Goal: Task Accomplishment & Management: Complete application form

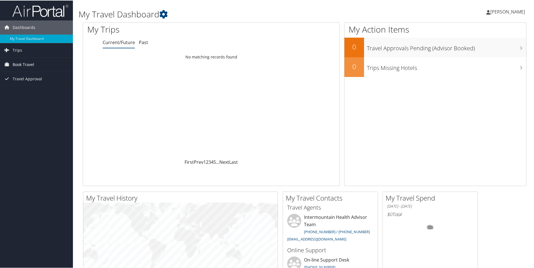
click at [33, 65] on span "Book Travel" at bounding box center [24, 64] width 22 height 14
click at [42, 74] on link "Agent Booking Request" at bounding box center [36, 75] width 73 height 8
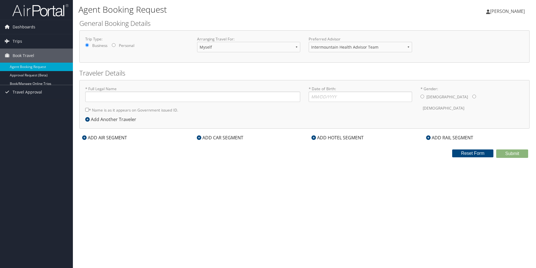
type input "Robert Joseph Burrows"
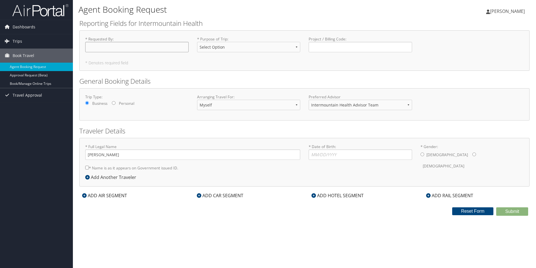
click at [134, 47] on input "* Requested By : Required" at bounding box center [136, 47] width 103 height 10
type input "r"
click at [133, 46] on input "* Requested By : Required" at bounding box center [136, 47] width 103 height 10
type input "[PERSON_NAME]"
click at [297, 49] on select "Select Option 3rd Party Reimbursable Business CME Conf or Education Groups Pers…" at bounding box center [248, 47] width 103 height 10
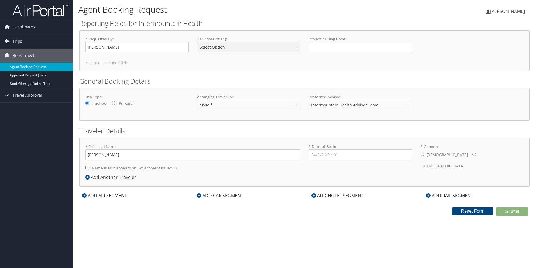
select select "Conf or Education"
click at [197, 42] on select "Select Option 3rd Party Reimbursable Business CME Conf or Education Groups Pers…" at bounding box center [248, 47] width 103 height 10
click at [341, 47] on input "Project / Billing Code : Required" at bounding box center [360, 47] width 103 height 10
click at [312, 44] on input "Project / Billing Code : Required" at bounding box center [360, 47] width 103 height 10
type input "AcuaBOSS Training"
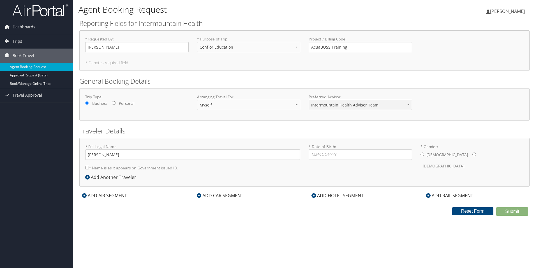
click at [409, 106] on select "Intermountain Health Advisor Team" at bounding box center [360, 105] width 103 height 10
click at [323, 156] on input "* Date of Birth: Invalid Date" at bounding box center [360, 154] width 103 height 10
type input "03/15/1978"
click at [422, 153] on input "* Gender: Male Female" at bounding box center [423, 154] width 4 height 4
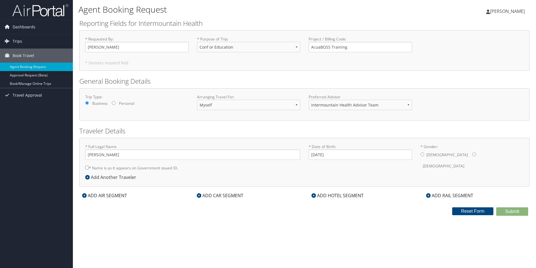
radio input "true"
click at [84, 196] on icon at bounding box center [84, 195] width 4 height 4
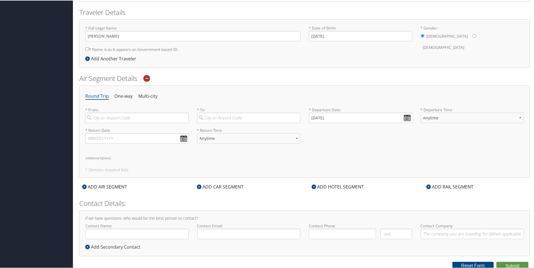
scroll to position [121, 0]
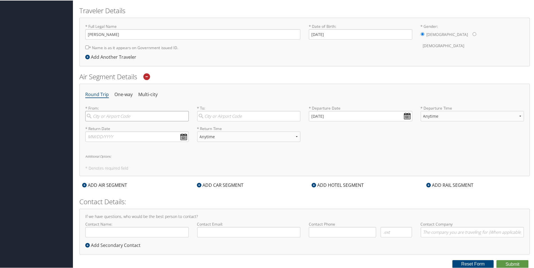
click at [123, 117] on input "search" at bounding box center [136, 115] width 103 height 10
click at [124, 128] on div "Salt Lake City (SLC Utah)" at bounding box center [138, 126] width 96 height 7
click at [124, 121] on input "slc" at bounding box center [136, 115] width 103 height 10
type input "Salt Lake City (SLC Utah)"
click at [241, 114] on input "search" at bounding box center [248, 115] width 103 height 10
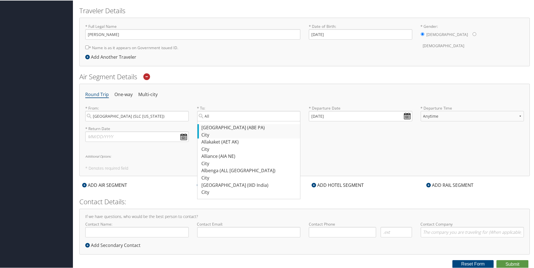
click at [221, 125] on div "Allentown (ABE PA)" at bounding box center [250, 126] width 96 height 7
click at [221, 121] on input "All" at bounding box center [248, 115] width 103 height 10
type input "Allentown (ABE PA)"
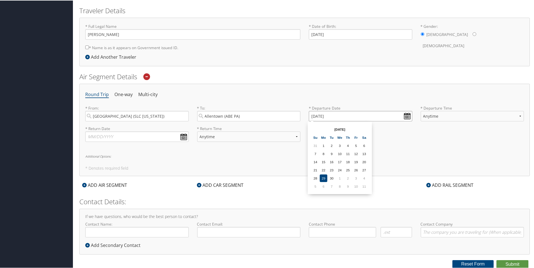
click at [405, 115] on input "09/29/2025" at bounding box center [360, 115] width 103 height 10
click at [340, 185] on td "8" at bounding box center [340, 186] width 8 height 8
type input "10/08/2025"
click at [323, 117] on input "10/08/2025" at bounding box center [360, 115] width 103 height 10
click at [408, 117] on input "10/08/2025" at bounding box center [360, 115] width 103 height 10
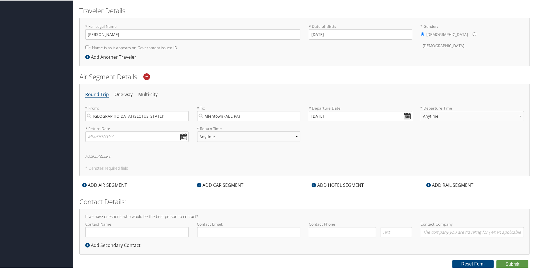
click at [321, 118] on input "10/08/2025" at bounding box center [360, 115] width 103 height 10
drag, startPoint x: 346, startPoint y: 116, endPoint x: 304, endPoint y: 117, distance: 42.1
click at [305, 117] on div "* Departure Date 10/08/2025 Dates must be valid" at bounding box center [361, 115] width 112 height 20
click at [406, 113] on input "01/01/2020" at bounding box center [360, 115] width 103 height 10
click at [356, 116] on input "Invalid date" at bounding box center [360, 115] width 103 height 10
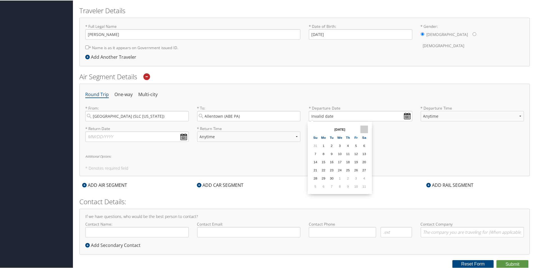
click at [365, 128] on th at bounding box center [364, 129] width 8 height 8
click at [364, 127] on th at bounding box center [364, 129] width 8 height 8
click at [314, 129] on th at bounding box center [316, 129] width 8 height 8
click at [314, 127] on th at bounding box center [316, 129] width 8 height 8
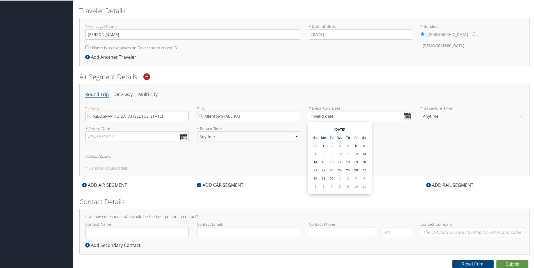
click at [314, 127] on th at bounding box center [316, 129] width 8 height 8
click at [316, 130] on th at bounding box center [316, 129] width 8 height 8
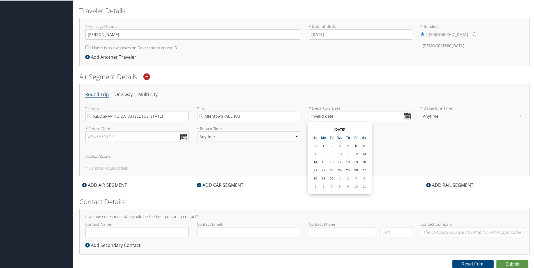
click at [334, 118] on input "Invalid date" at bounding box center [360, 115] width 103 height 10
click at [406, 116] on input "Invalid date" at bounding box center [360, 115] width 103 height 10
click at [365, 185] on td "11" at bounding box center [364, 186] width 8 height 8
click at [315, 117] on input "10/11/2025" at bounding box center [360, 115] width 103 height 10
click at [315, 169] on td "19" at bounding box center [316, 169] width 8 height 8
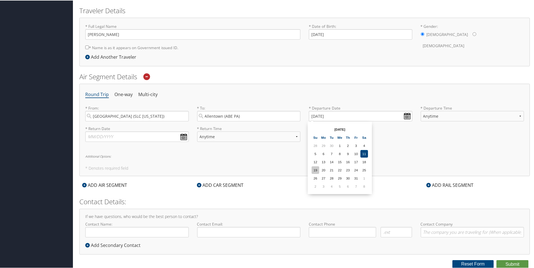
type input "10/19/2025"
click at [445, 117] on select "Anytime Early Morning (5AM-7AM) Morning (7AM-12PM) Afternoon (12PM-5PM) Evening…" at bounding box center [472, 115] width 103 height 10
select select "12PM-5PM"
click at [421, 110] on select "Anytime Early Morning (5AM-7AM) Morning (7AM-12PM) Afternoon (12PM-5PM) Evening…" at bounding box center [472, 115] width 103 height 10
click at [185, 138] on input "text" at bounding box center [136, 136] width 103 height 10
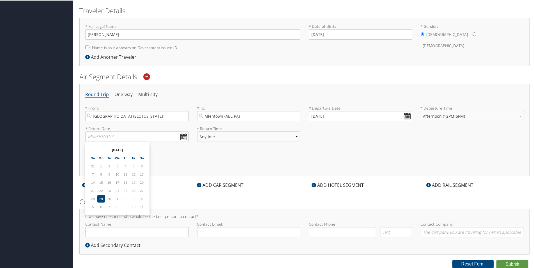
click at [125, 206] on td "9" at bounding box center [126, 206] width 8 height 8
click at [119, 204] on td "8" at bounding box center [118, 206] width 8 height 8
click at [123, 134] on input "text" at bounding box center [136, 136] width 103 height 10
type input "10/23/2025"
click at [249, 137] on select "Anytime Early Morning (5AM-7AM) Morning (7AM-12PM) Afternoon (12PM-5PM) Evening…" at bounding box center [248, 136] width 103 height 10
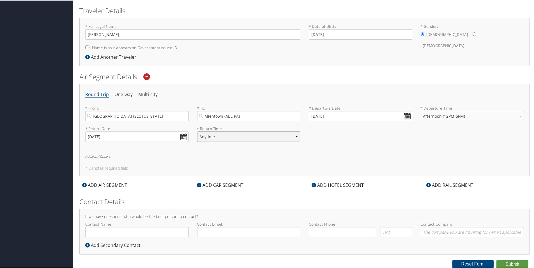
select select "12PM-5PM"
click at [197, 131] on select "Anytime Early Morning (5AM-7AM) Morning (7AM-12PM) Afternoon (12PM-5PM) Evening…" at bounding box center [248, 136] width 103 height 10
click at [254, 146] on div "Round Trip One-way Multi-city * From: Salt Lake City (SLC Utah) Required * To: …" at bounding box center [304, 129] width 450 height 92
click at [200, 185] on icon at bounding box center [199, 184] width 4 height 4
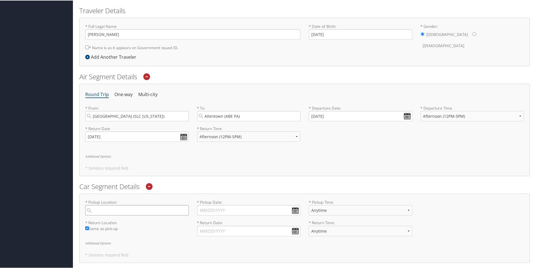
click at [141, 210] on input "search" at bounding box center [136, 209] width 103 height 10
type input "e"
click at [136, 220] on div "Allentown (ABE PA)" at bounding box center [138, 220] width 96 height 7
click at [136, 215] on input "allen" at bounding box center [136, 209] width 103 height 10
type input "Allentown"
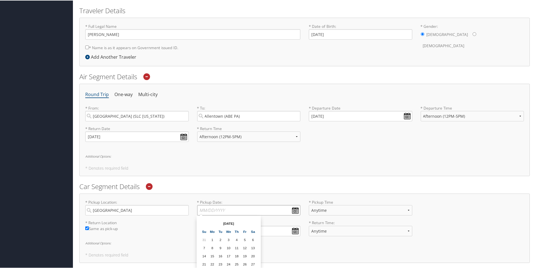
click at [295, 211] on input "* Pickup Date: Dates must be valid" at bounding box center [248, 209] width 103 height 10
click at [294, 208] on input "10" at bounding box center [248, 209] width 103 height 10
click at [202, 261] on td "19" at bounding box center [205, 263] width 8 height 8
type input "10/19/2025"
click at [364, 208] on select "Anytime 12:00 AM 1:00 AM 2:00 AM 3:00 AM 4:00 AM 5:00 AM 6:00 AM 7:00 AM 8:00 A…" at bounding box center [360, 209] width 103 height 10
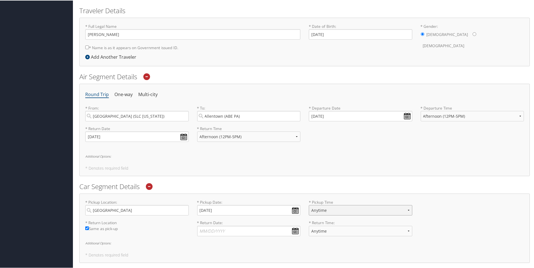
select select "12:00 PM"
click at [309, 204] on select "Anytime 12:00 AM 1:00 AM 2:00 AM 3:00 AM 4:00 AM 5:00 AM 6:00 AM 7:00 AM 8:00 A…" at bounding box center [360, 209] width 103 height 10
click at [295, 230] on input "* Return Date: Dates must be valid" at bounding box center [248, 230] width 103 height 10
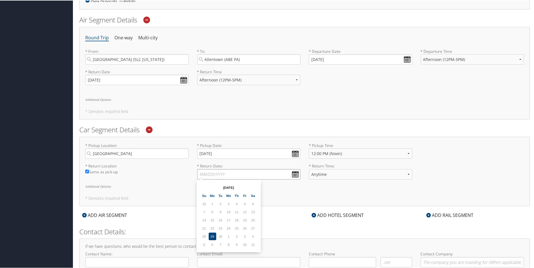
scroll to position [205, 0]
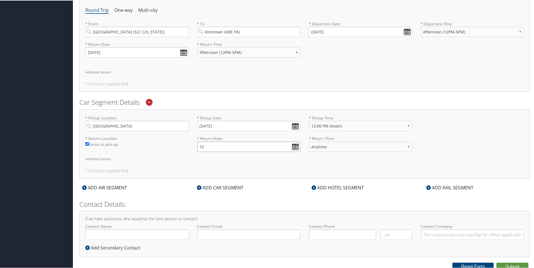
click at [295, 144] on input "10" at bounding box center [248, 146] width 103 height 10
click at [238, 200] on td "23" at bounding box center [237, 200] width 8 height 8
type input "10/23/2025"
click at [406, 146] on select "Anytime 12:00 AM 1:00 AM 2:00 AM 3:00 AM 4:00 AM 5:00 AM 6:00 AM 7:00 AM 8:00 A…" at bounding box center [360, 146] width 103 height 10
select select "12:00 PM"
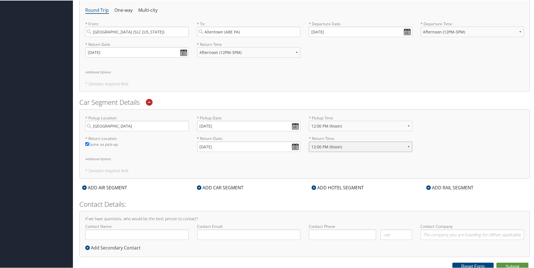
click at [309, 141] on select "Anytime 12:00 AM 1:00 AM 2:00 AM 3:00 AM 4:00 AM 5:00 AM 6:00 AM 7:00 AM 8:00 A…" at bounding box center [360, 146] width 103 height 10
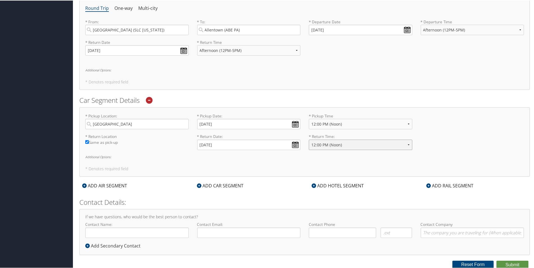
scroll to position [207, 0]
click at [317, 184] on div "ADD HOTEL SEGMENT" at bounding box center [338, 184] width 58 height 7
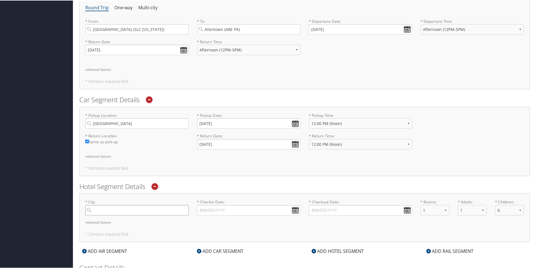
click at [116, 212] on input "search" at bounding box center [136, 209] width 103 height 10
click at [119, 224] on div "Allentown (ABE PA)" at bounding box center [138, 220] width 96 height 7
click at [119, 215] on input "all" at bounding box center [136, 209] width 103 height 10
type input "Allentown"
click at [295, 211] on input "* Checkin Date: Dates must be valid" at bounding box center [248, 209] width 103 height 10
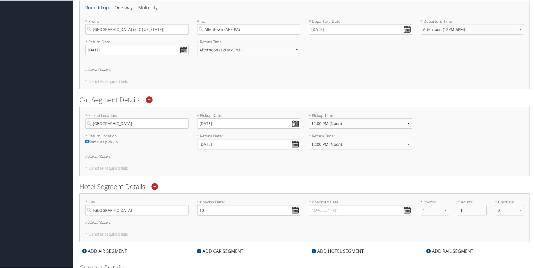
click at [294, 209] on input "10" at bounding box center [248, 209] width 103 height 10
click at [205, 264] on td "19" at bounding box center [205, 263] width 8 height 8
type input "10/19/2025"
click at [404, 208] on input "* Checkout Date: Dates must be valid" at bounding box center [360, 209] width 103 height 10
click at [404, 208] on input "10" at bounding box center [360, 209] width 103 height 10
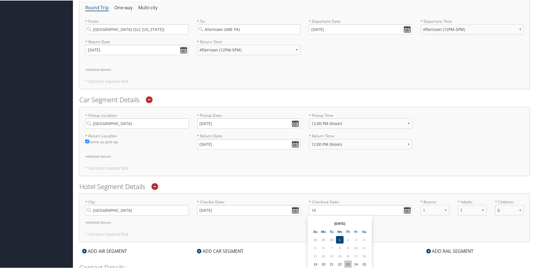
click at [349, 261] on td "23" at bounding box center [348, 263] width 8 height 8
type input "10/23/2025"
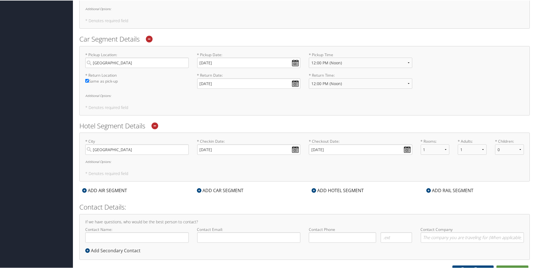
scroll to position [273, 0]
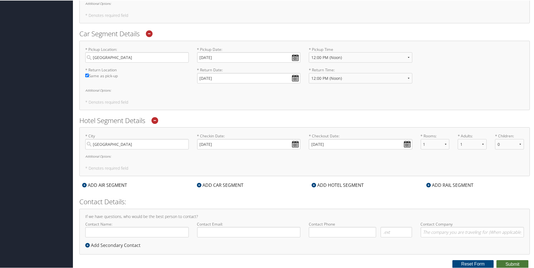
click at [512, 262] on button "Submit" at bounding box center [512, 263] width 32 height 8
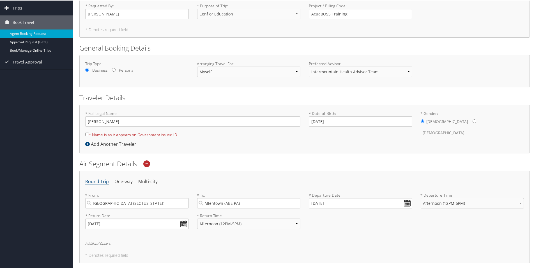
click at [87, 133] on input "* Name is as it appears on Government issued ID." at bounding box center [87, 134] width 4 height 4
checkbox input "true"
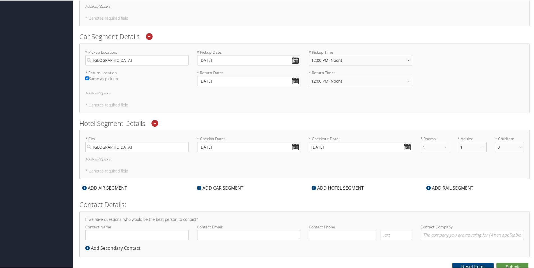
scroll to position [273, 0]
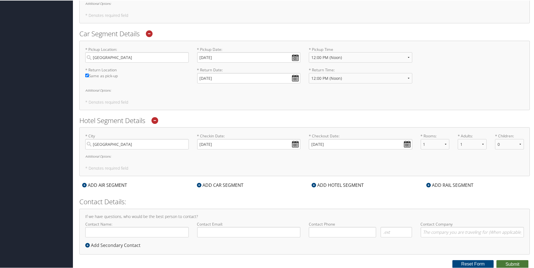
click at [514, 263] on button "Submit" at bounding box center [512, 263] width 32 height 8
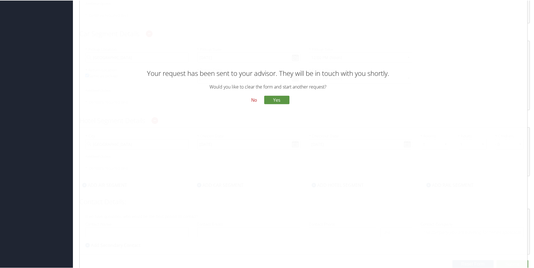
click at [253, 99] on button "No" at bounding box center [254, 100] width 15 height 10
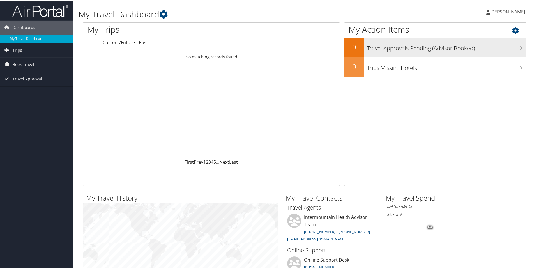
click at [521, 49] on h3 "Travel Approvals Pending (Advisor Booked)" at bounding box center [446, 46] width 159 height 11
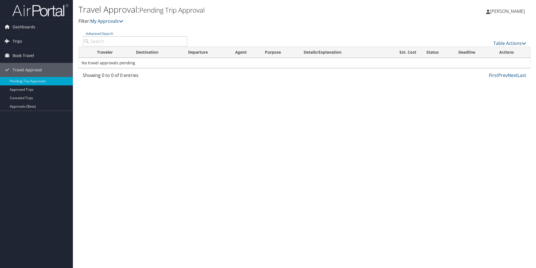
click at [14, 39] on span "Trips" at bounding box center [18, 41] width 10 height 14
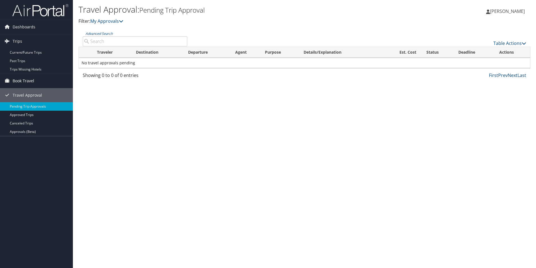
click at [22, 80] on span "Book Travel" at bounding box center [24, 81] width 22 height 14
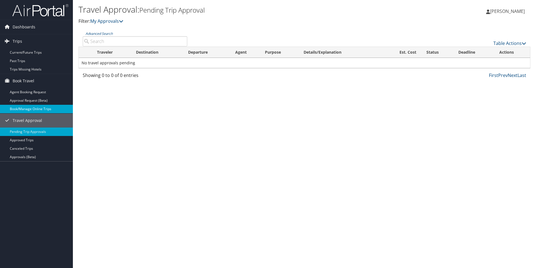
click at [26, 108] on link "Book/Manage Online Trips" at bounding box center [36, 109] width 73 height 8
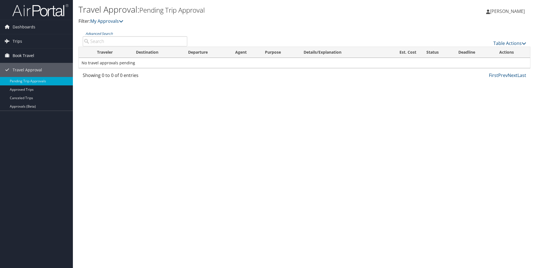
click at [27, 55] on span "Book Travel" at bounding box center [24, 56] width 22 height 14
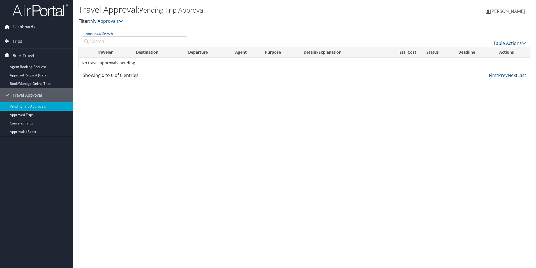
click at [29, 27] on span "Dashboards" at bounding box center [24, 27] width 23 height 14
